Goal: Information Seeking & Learning: Learn about a topic

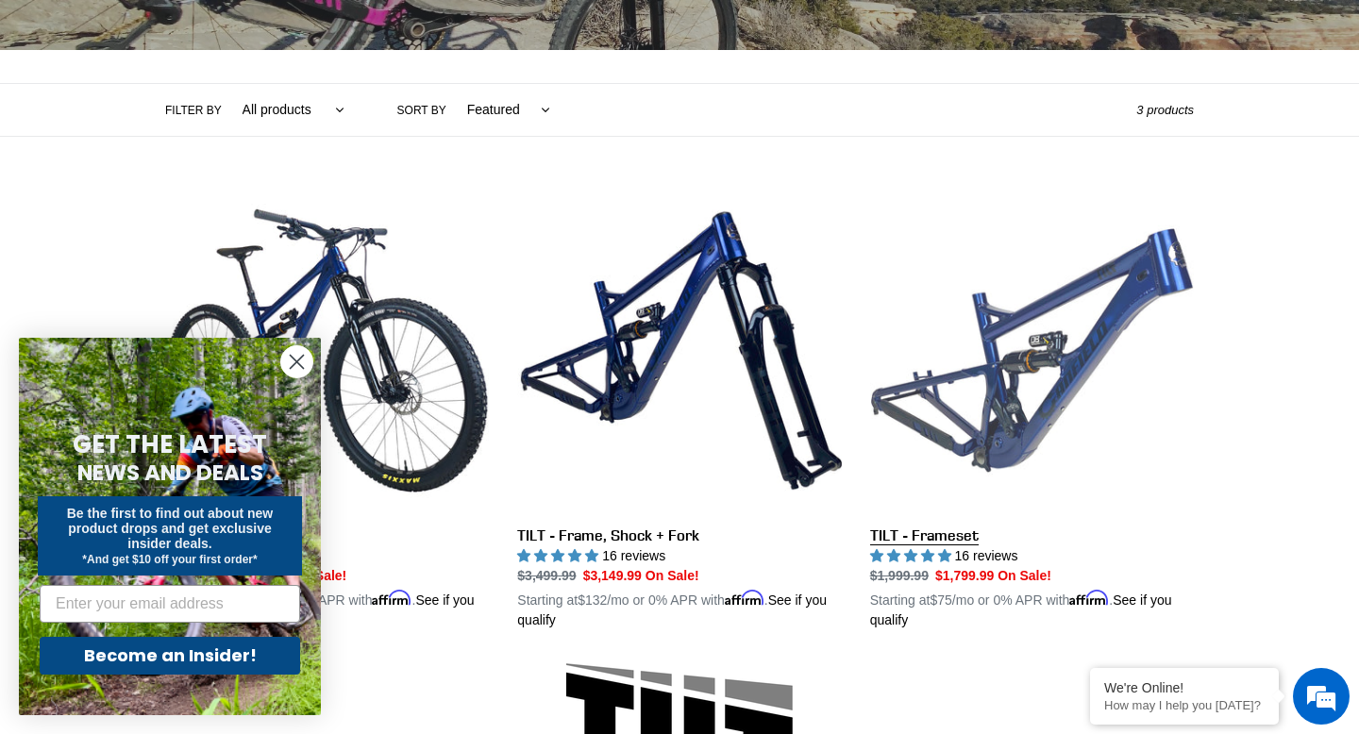
click at [1073, 364] on link "TILT - Frameset" at bounding box center [1032, 410] width 324 height 442
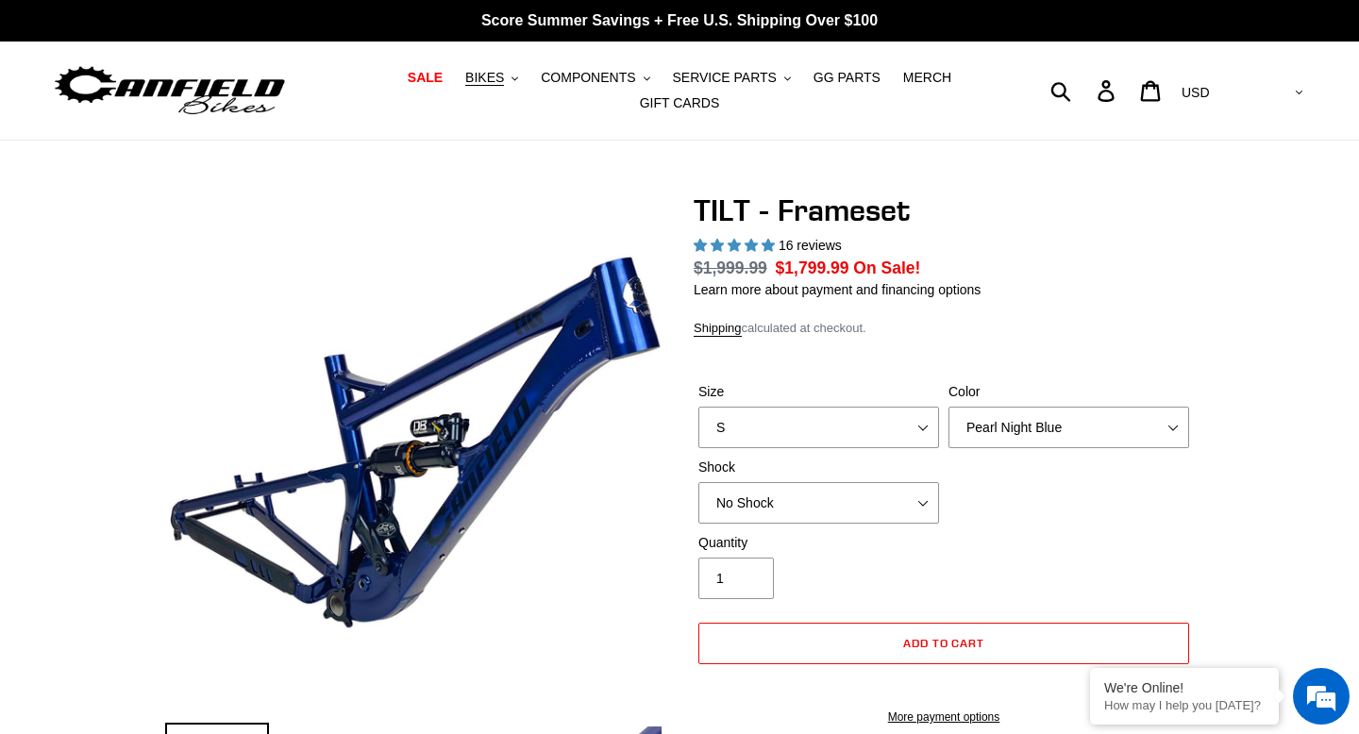
select select "highest-rating"
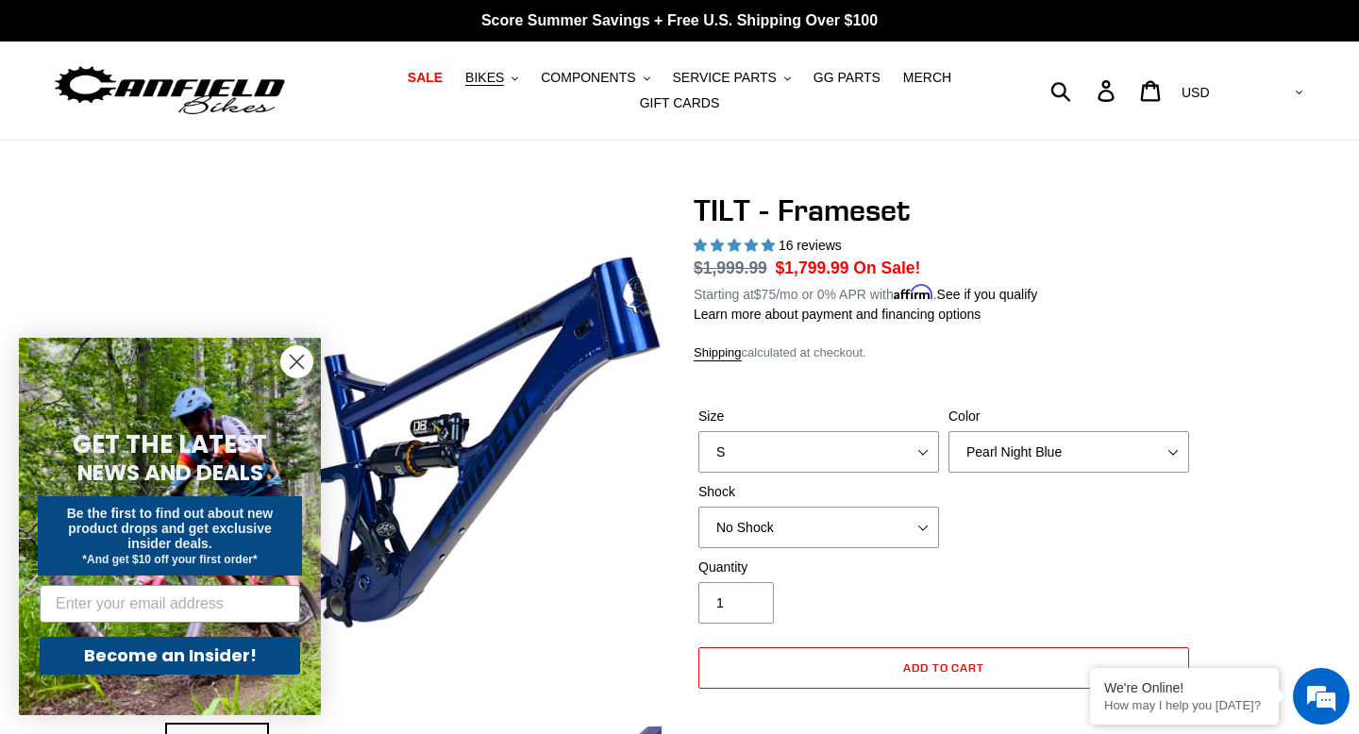
click at [295, 369] on circle "Close dialog" at bounding box center [296, 361] width 31 height 31
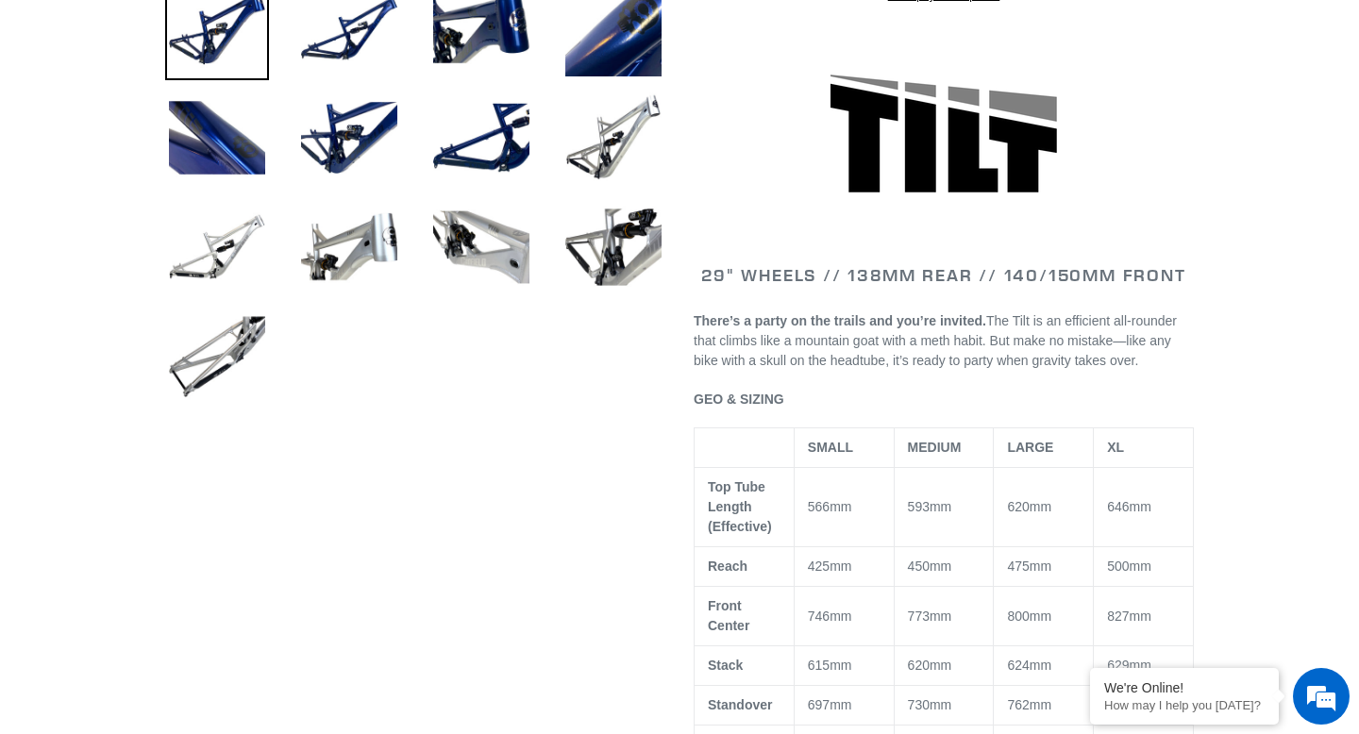
scroll to position [744, 0]
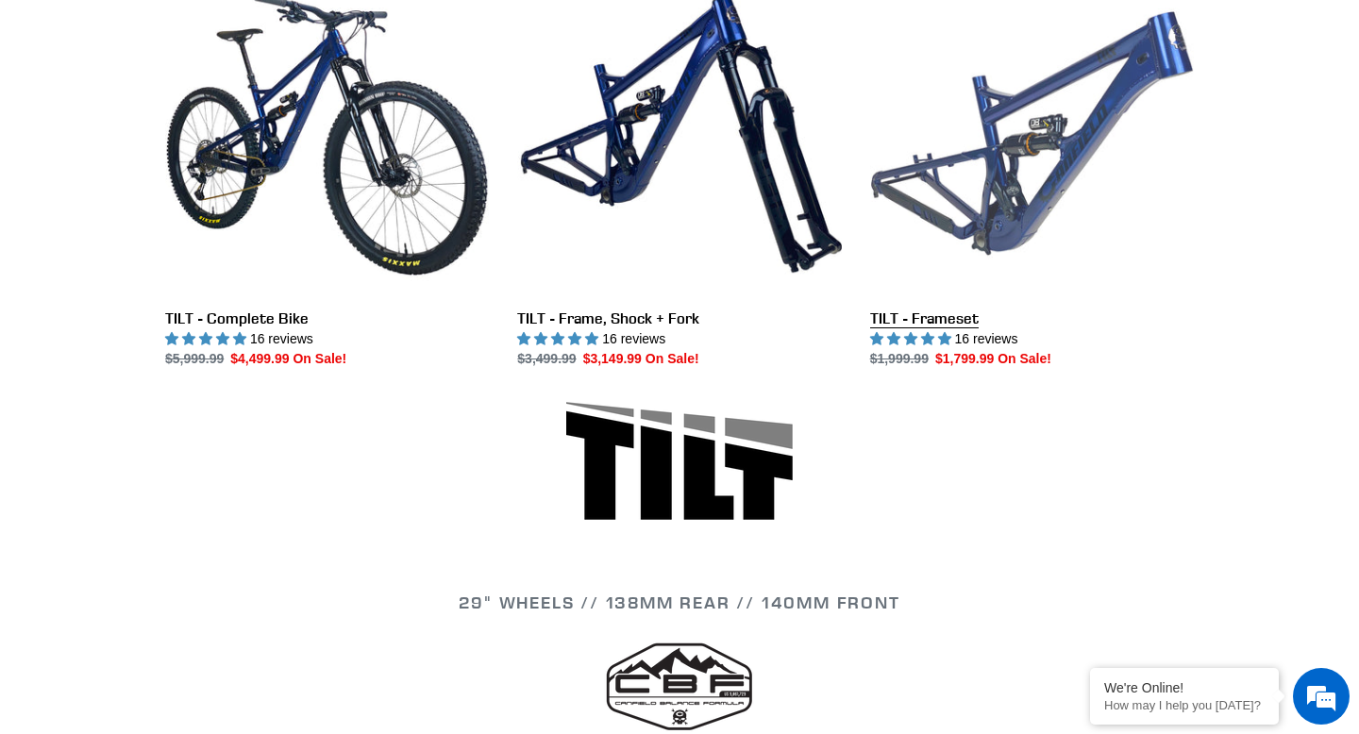
click at [997, 237] on link "TILT - Frameset" at bounding box center [1032, 170] width 324 height 397
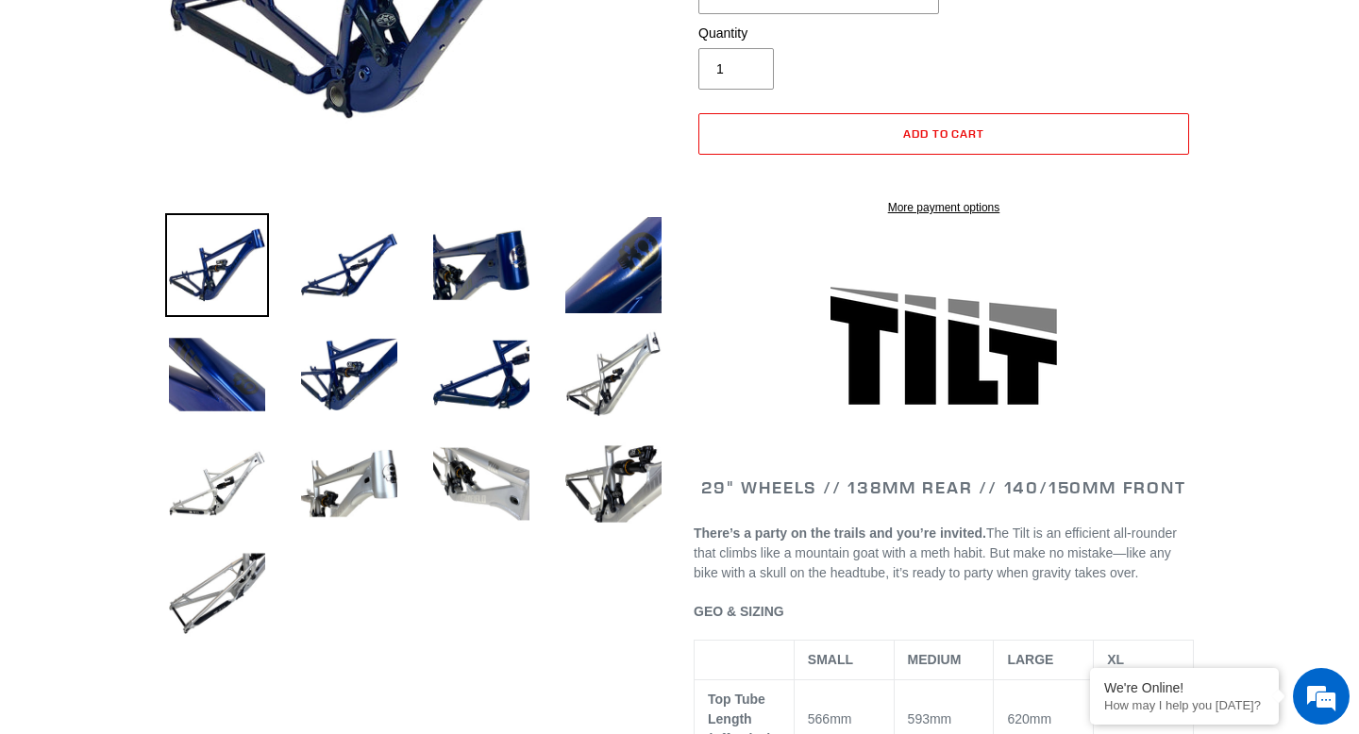
select select "highest-rating"
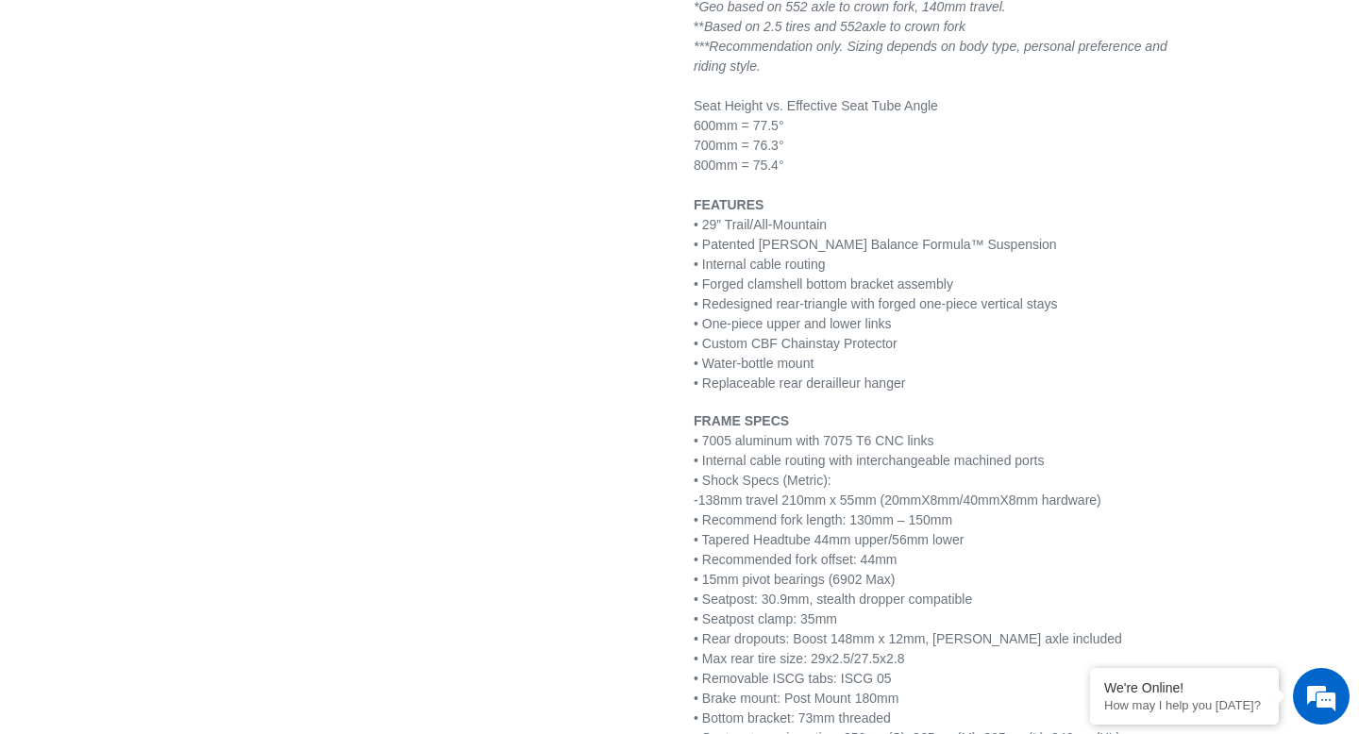
scroll to position [2198, 0]
